Goal: Check status: Check status

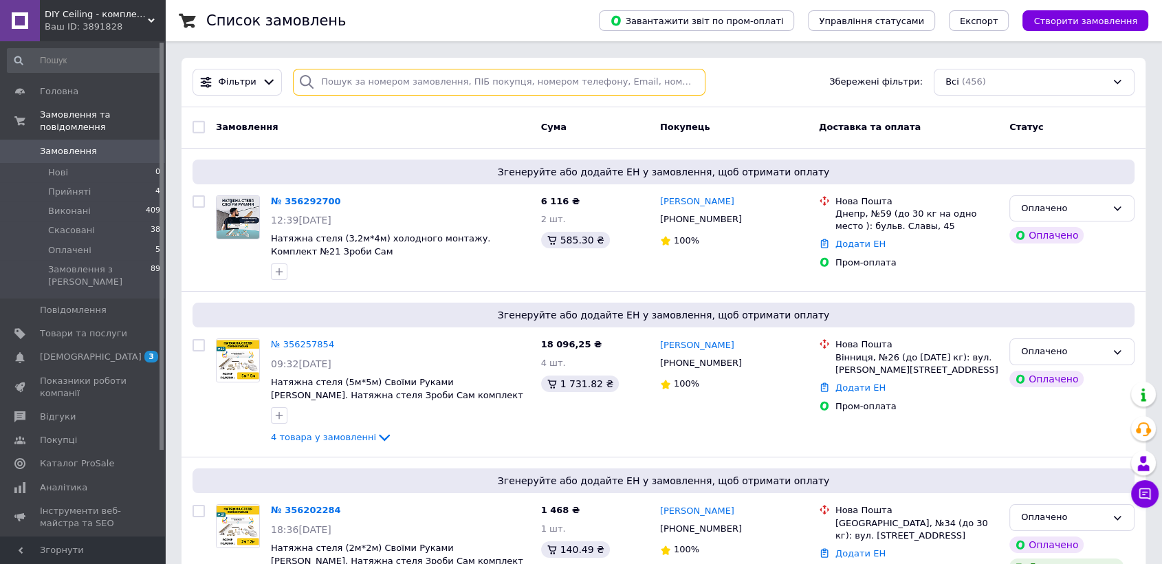
click at [352, 78] on input "search" at bounding box center [499, 82] width 412 height 27
paste input "356062630"
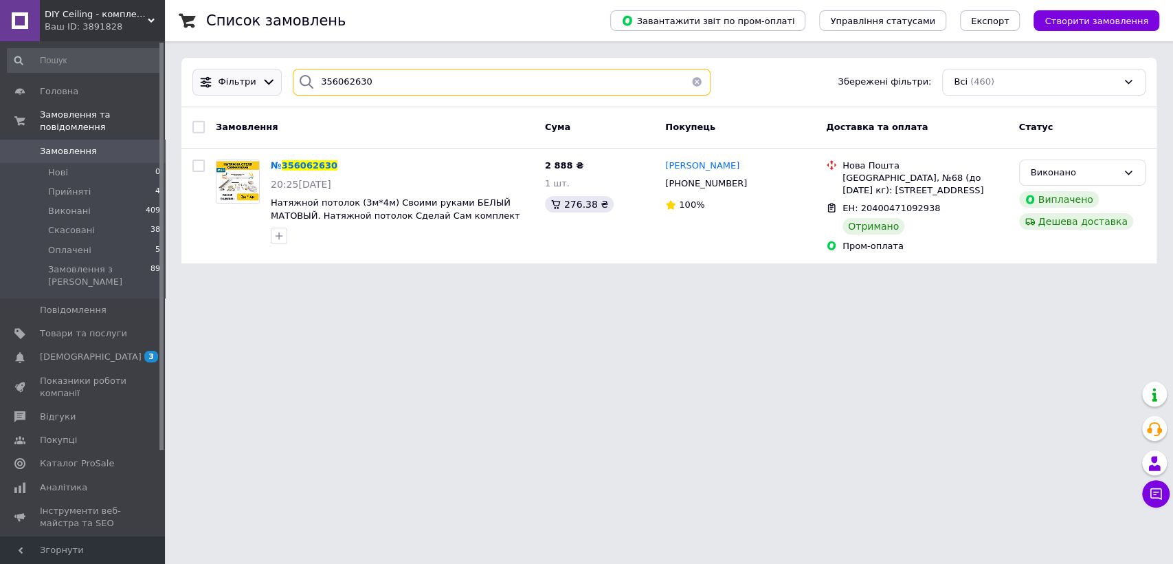
drag, startPoint x: 388, startPoint y: 77, endPoint x: 199, endPoint y: 69, distance: 189.2
click at [203, 71] on div "Фільтри 356062630 Збережені фільтри: Всі (460)" at bounding box center [669, 82] width 964 height 27
paste input "5961178"
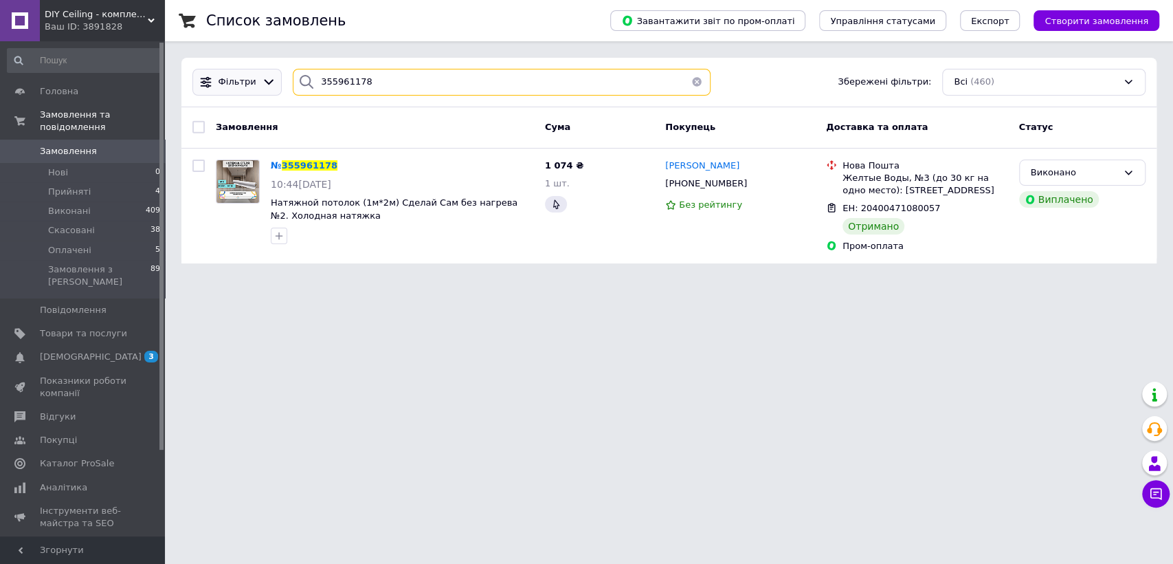
drag, startPoint x: 384, startPoint y: 76, endPoint x: 214, endPoint y: 80, distance: 169.1
click at [214, 80] on div "Фільтри 355961178 Збережені фільтри: Всі (460)" at bounding box center [669, 82] width 964 height 27
paste input "6292700"
drag, startPoint x: 366, startPoint y: 74, endPoint x: 181, endPoint y: 71, distance: 184.2
click at [181, 71] on div "Фільтри 356292700 Збережені фільтри: Всі (460)" at bounding box center [668, 82] width 975 height 49
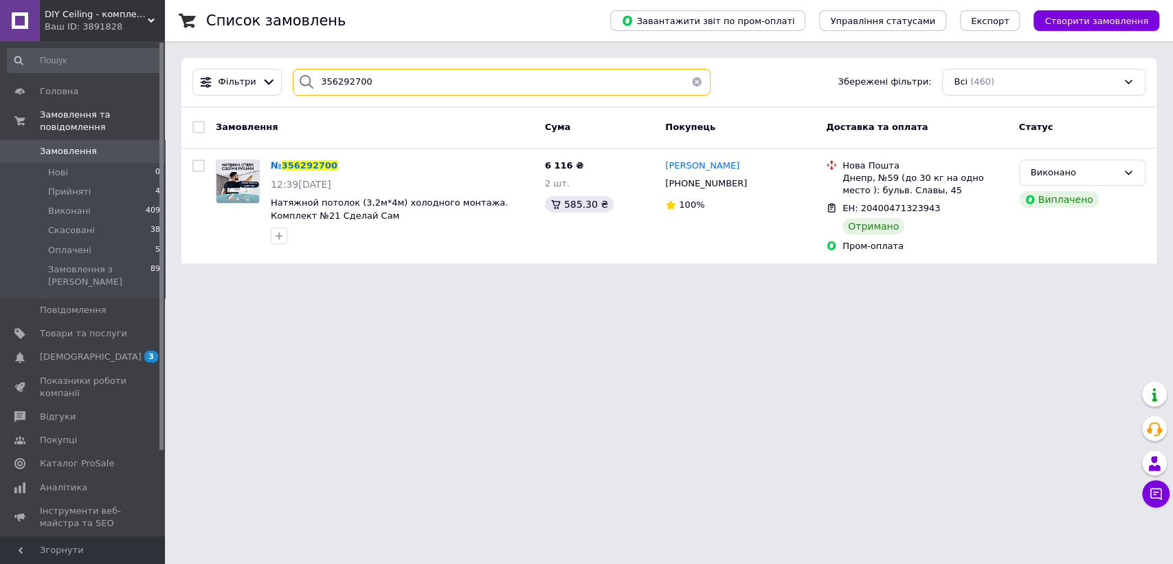
paste input "02284"
type input "356202284"
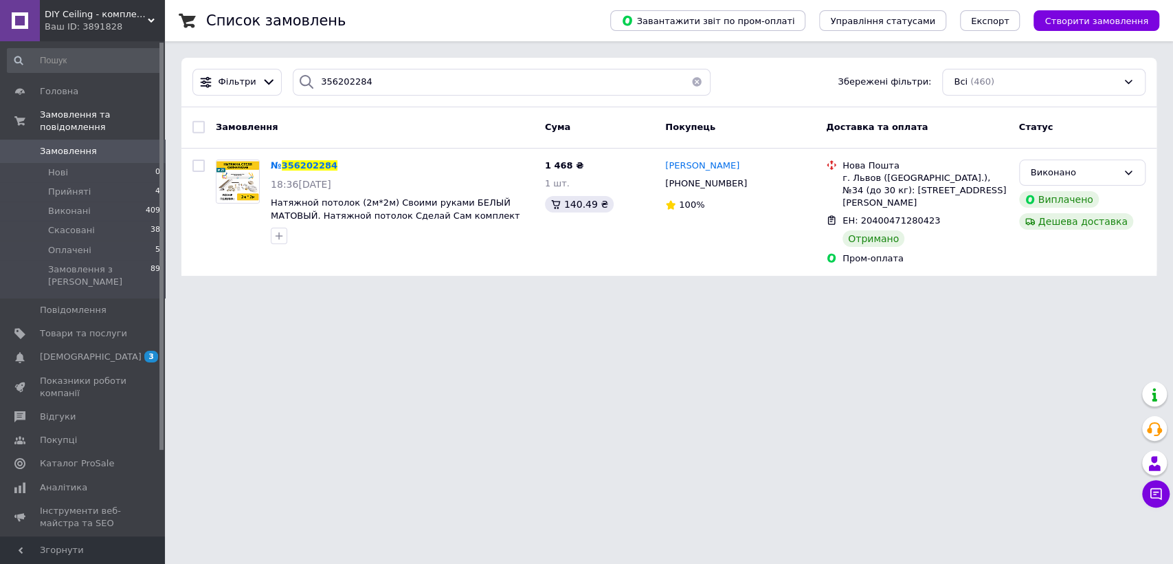
click at [694, 79] on button "button" at bounding box center [696, 82] width 27 height 27
